Goal: Information Seeking & Learning: Find contact information

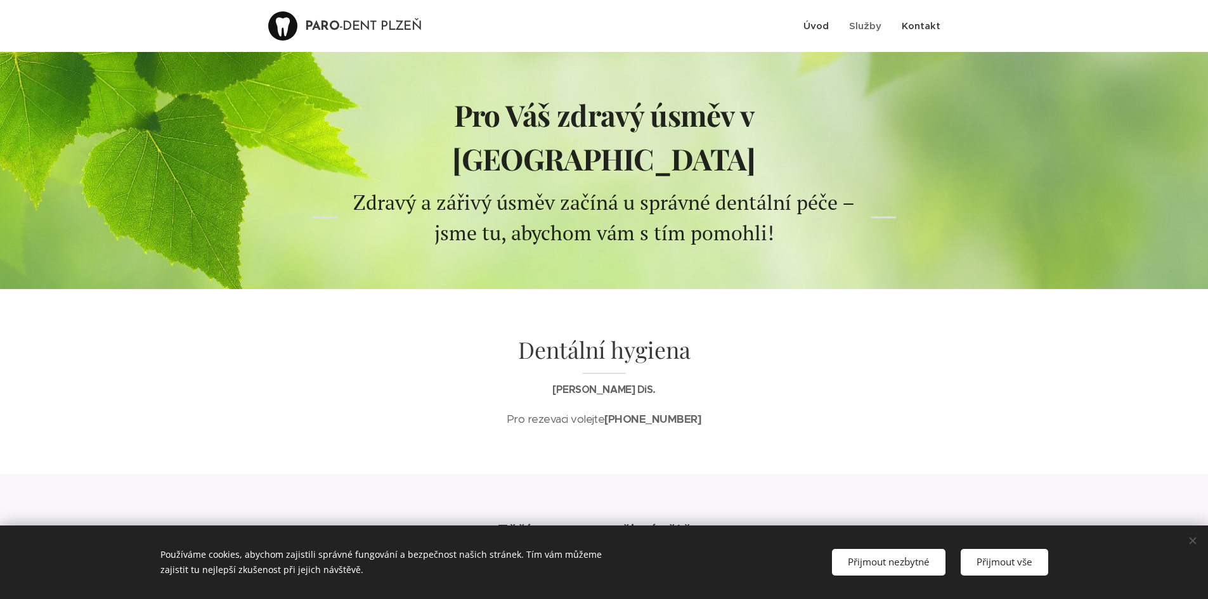
click at [924, 22] on span "Kontakt" at bounding box center [921, 26] width 39 height 12
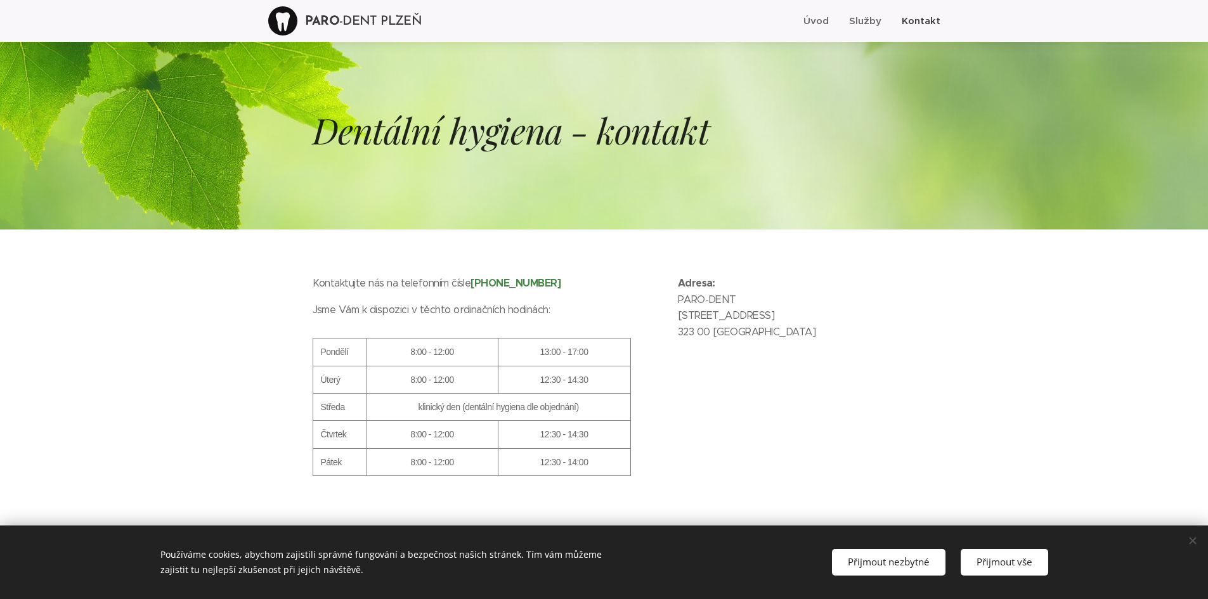
scroll to position [38, 0]
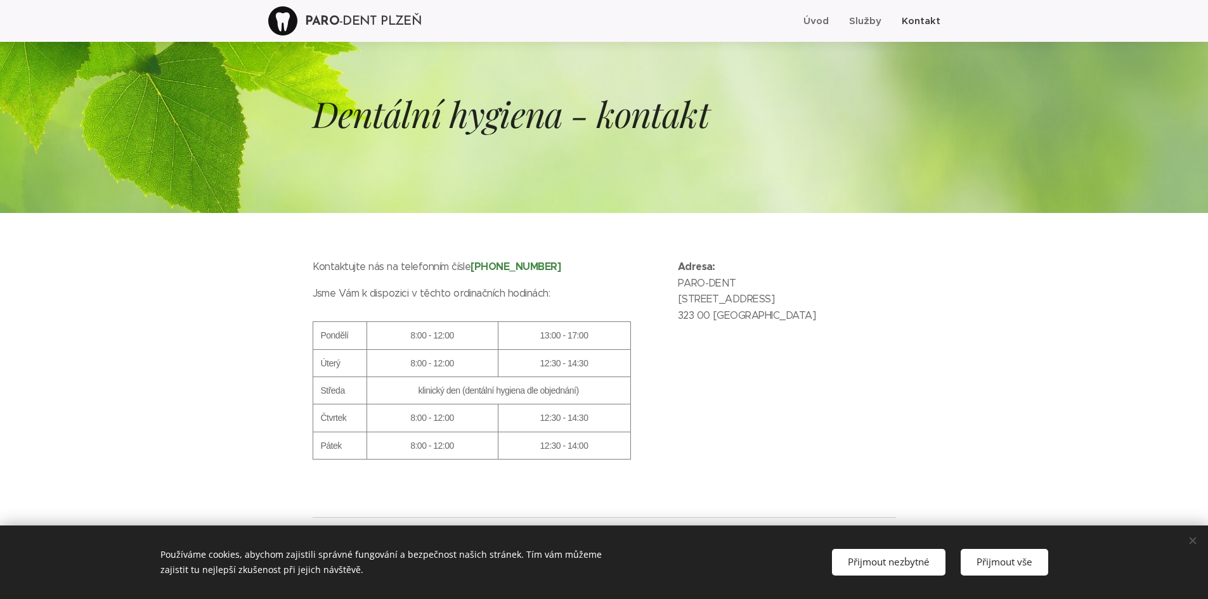
click at [297, 15] on div at bounding box center [282, 20] width 29 height 29
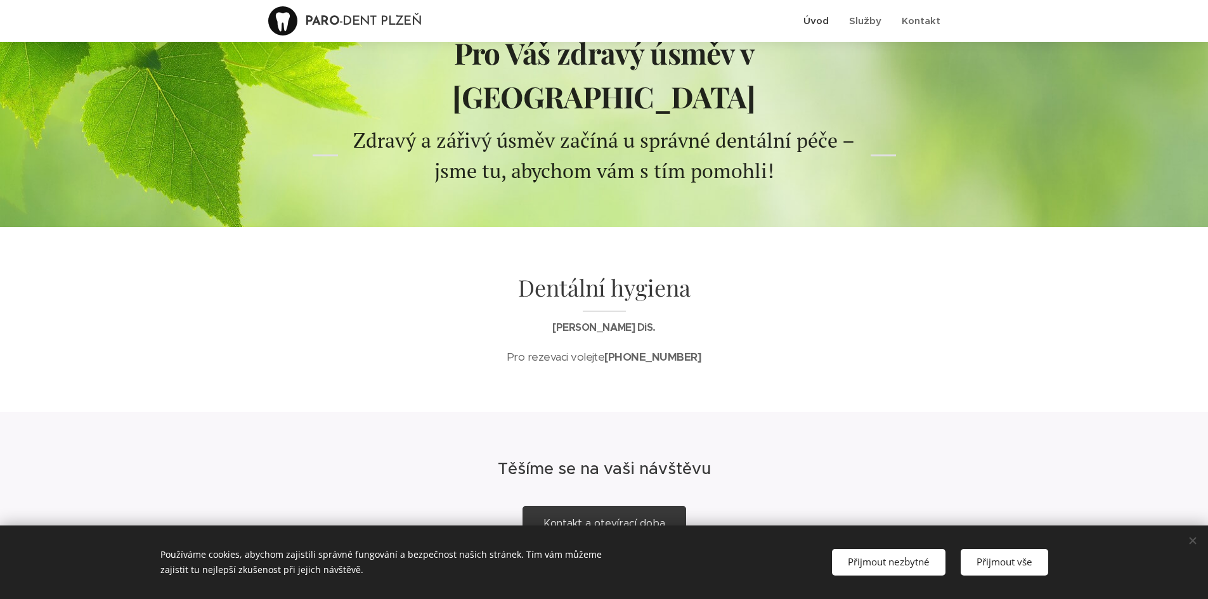
scroll to position [126, 0]
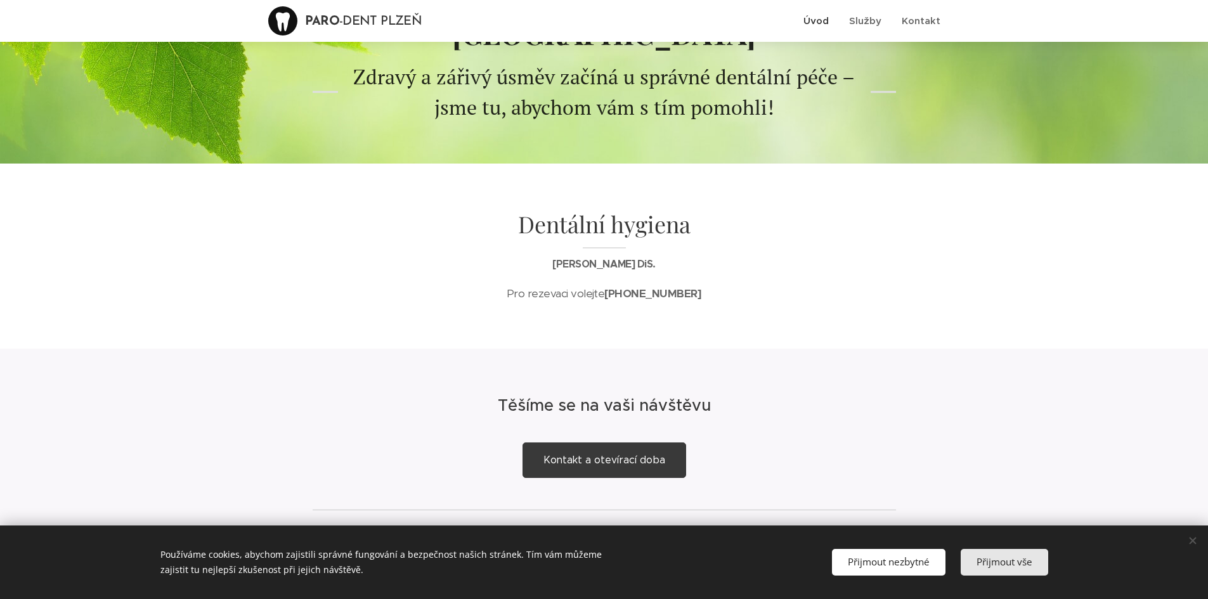
click at [991, 559] on span "Přijmout vše" at bounding box center [1005, 562] width 56 height 13
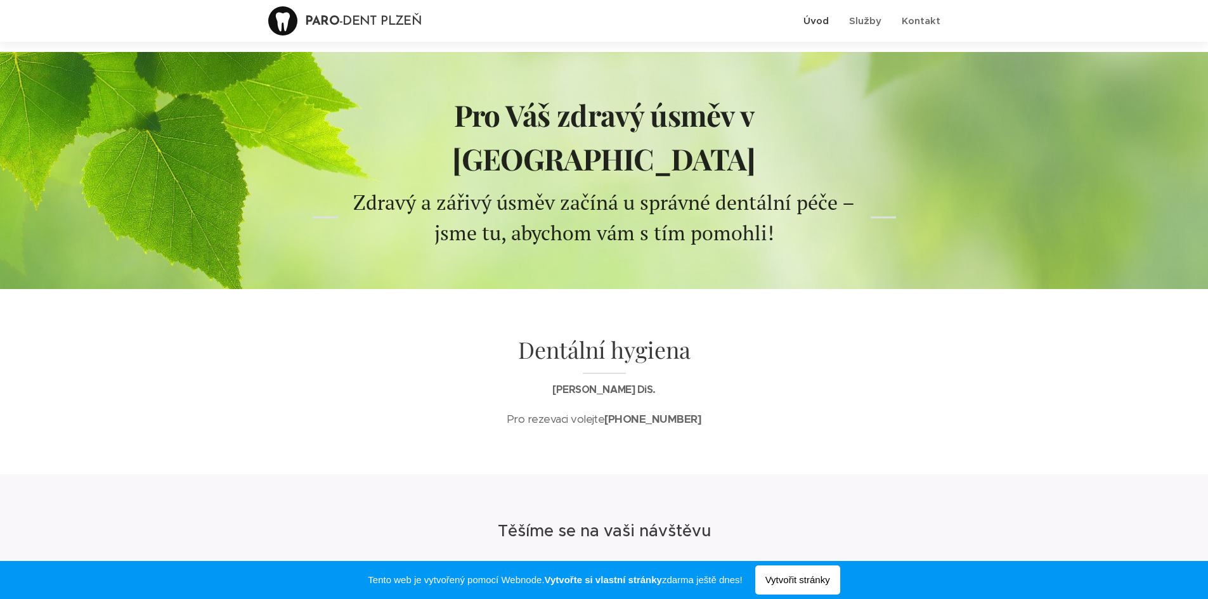
scroll to position [126, 0]
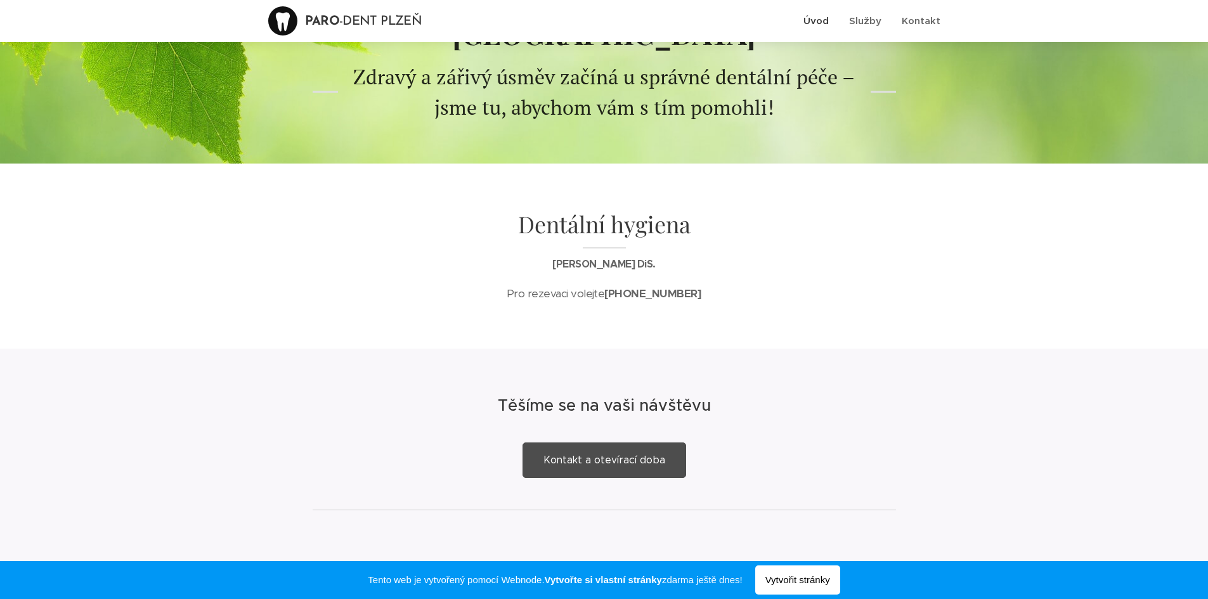
click at [659, 454] on span "Kontakt a otevírací doba" at bounding box center [605, 460] width 122 height 12
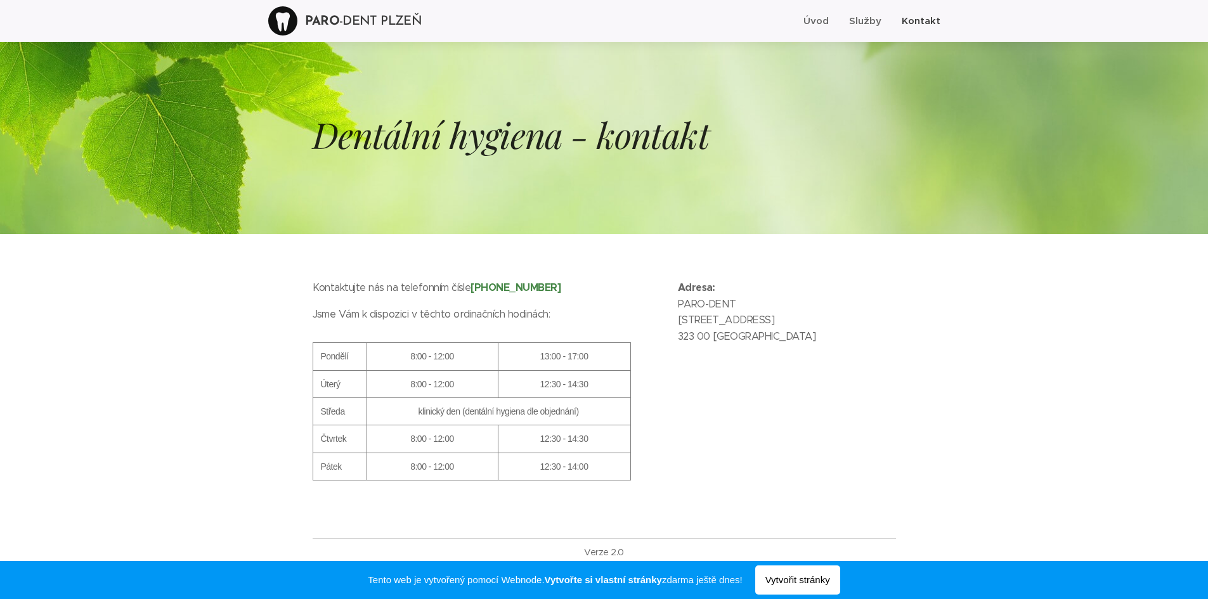
scroll to position [38, 0]
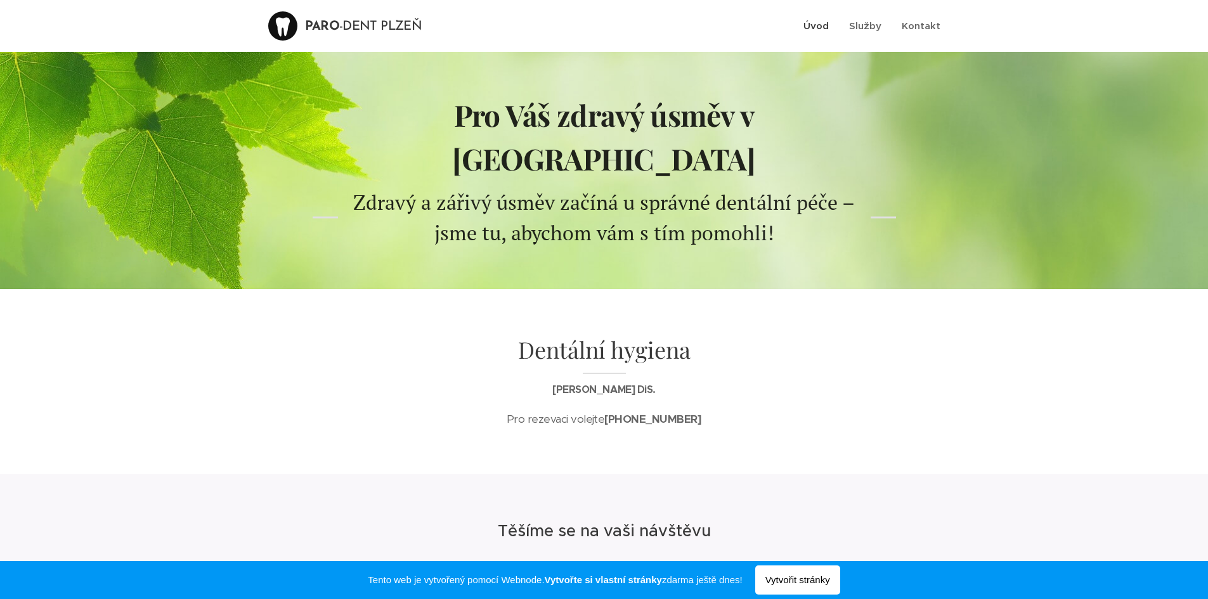
click at [651, 580] on span "Kontakt a otevírací doba" at bounding box center [605, 586] width 122 height 12
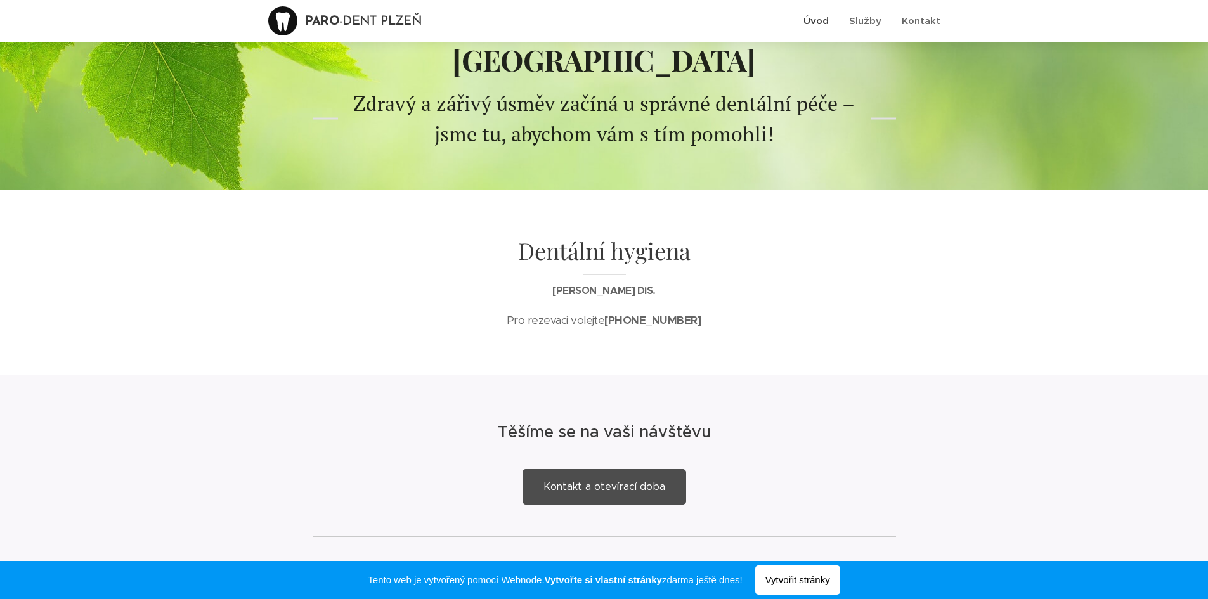
scroll to position [126, 0]
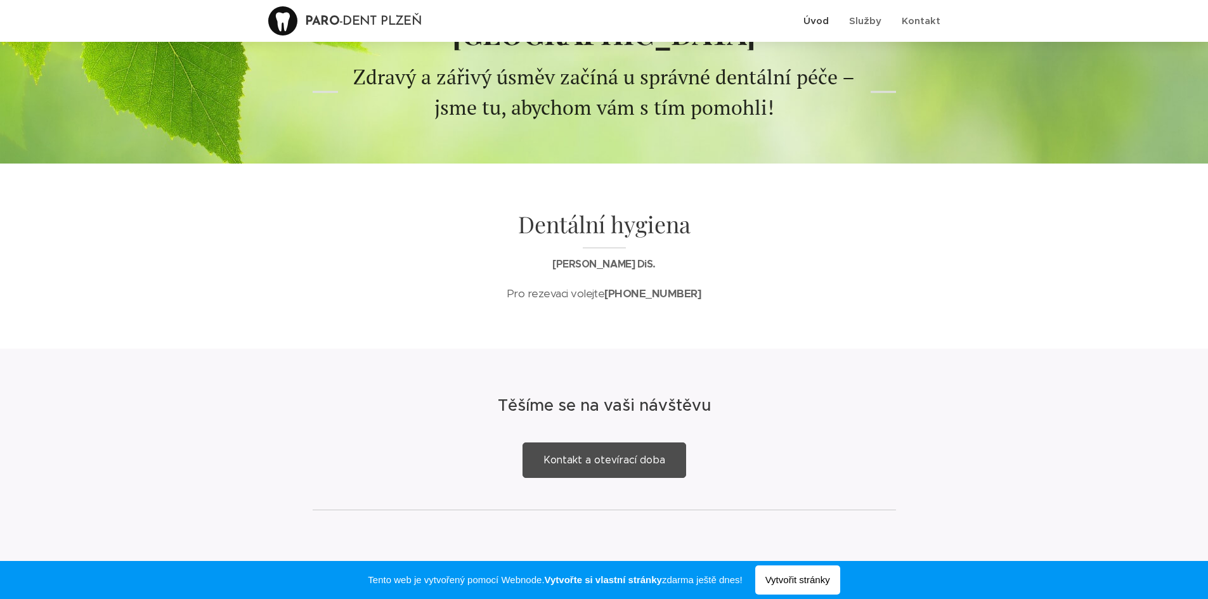
click at [601, 454] on span "Kontakt a otevírací doba" at bounding box center [605, 460] width 122 height 12
